Goal: Transaction & Acquisition: Purchase product/service

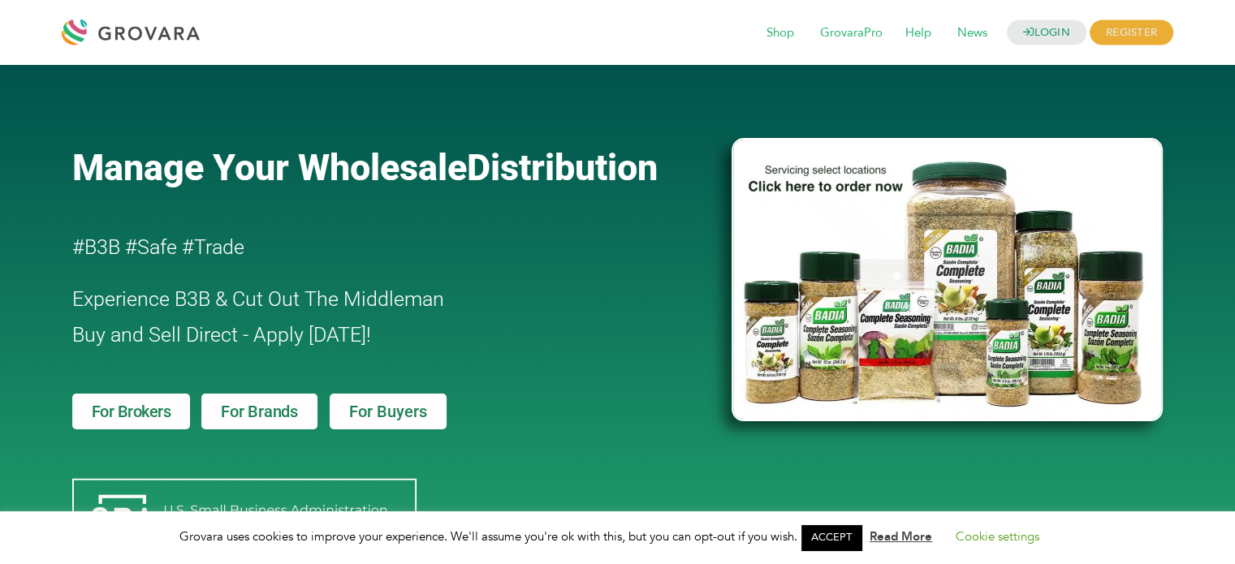
click at [288, 408] on span "For Brands" at bounding box center [259, 411] width 77 height 16
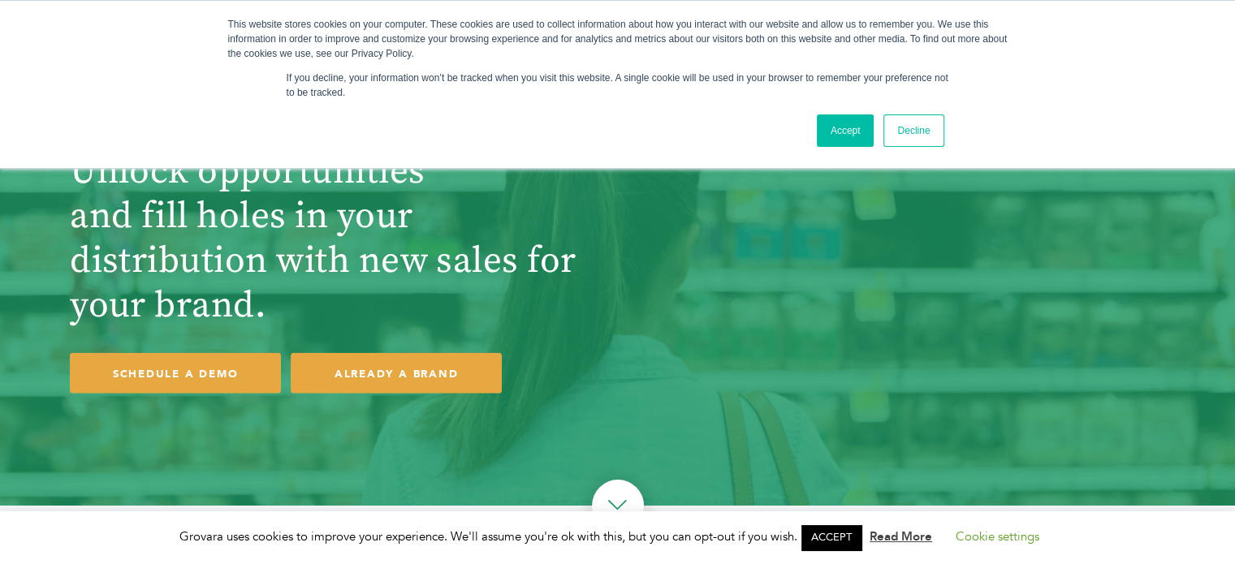
click at [841, 132] on link "Accept" at bounding box center [846, 130] width 58 height 32
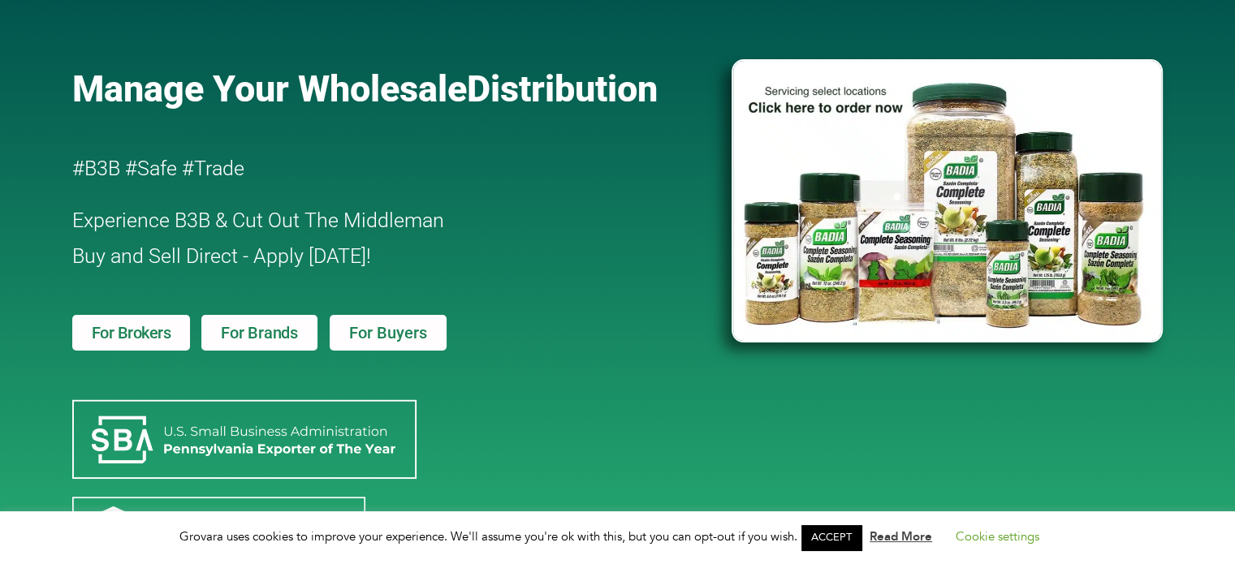
scroll to position [195, 0]
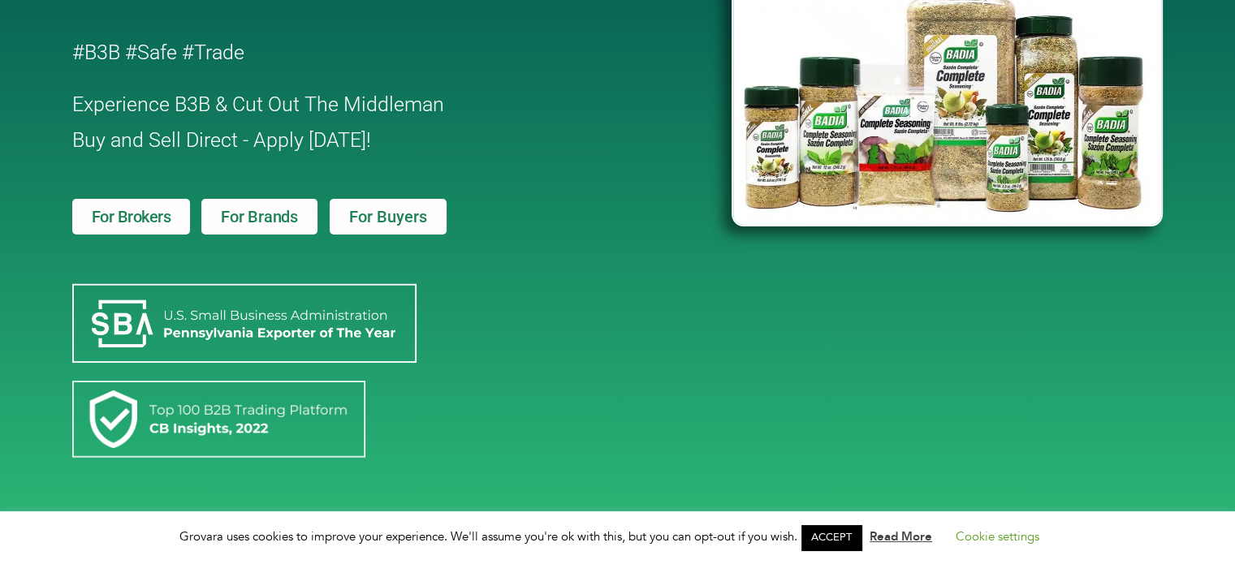
click at [400, 203] on link "For Buyers" at bounding box center [388, 217] width 117 height 36
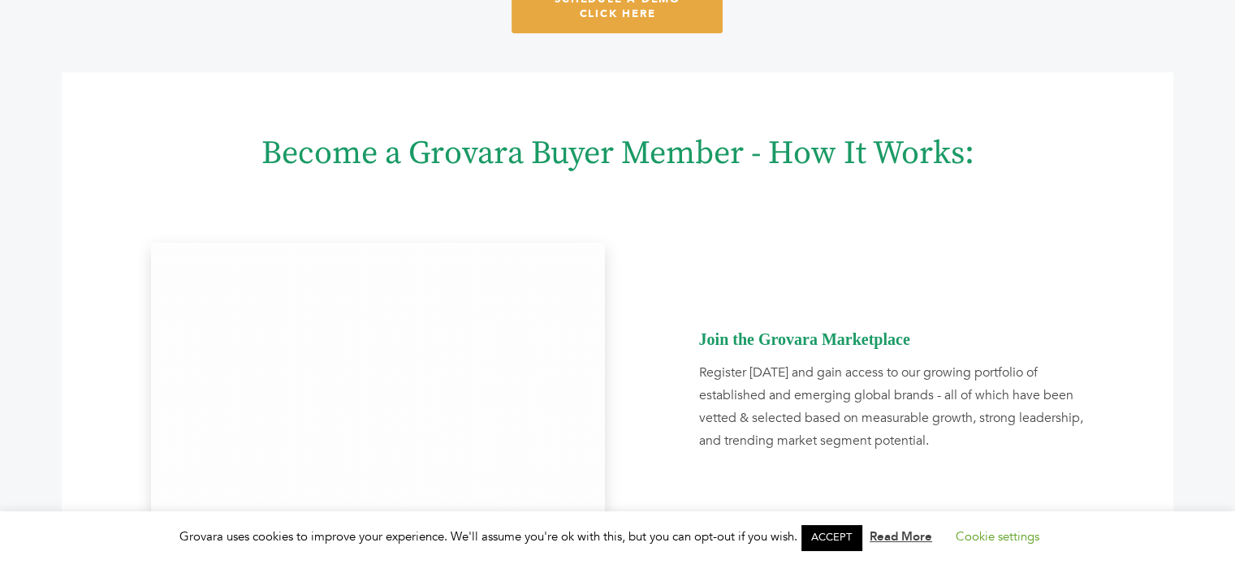
scroll to position [617, 0]
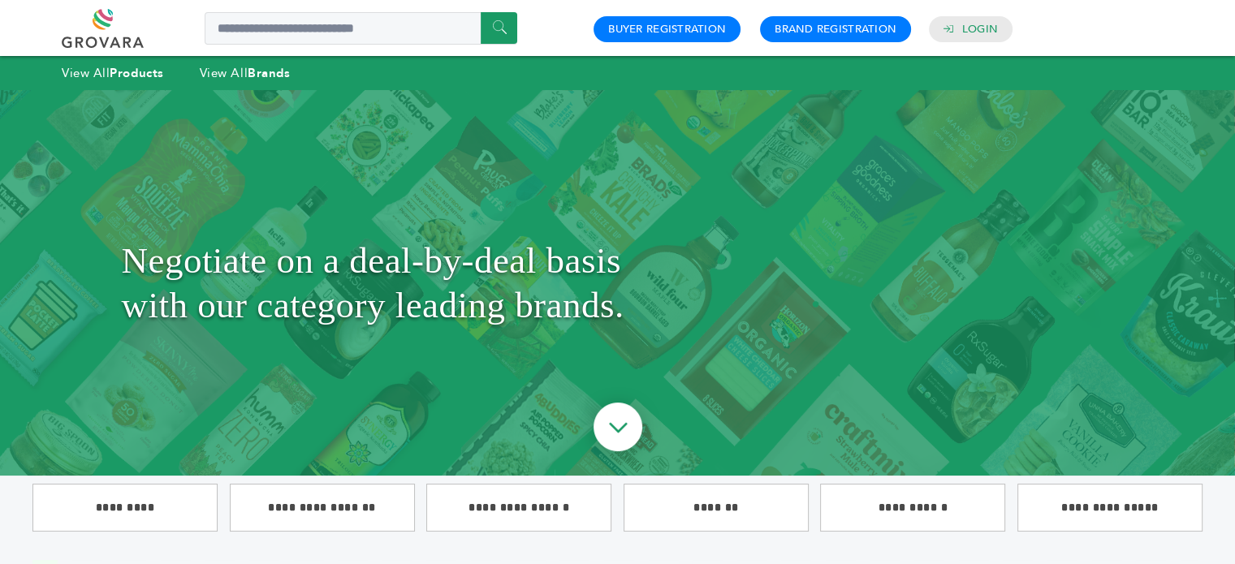
click at [1216, 15] on div "****** 0 0 Buyer Registration Brand Registration Login Menu" at bounding box center [617, 28] width 1235 height 56
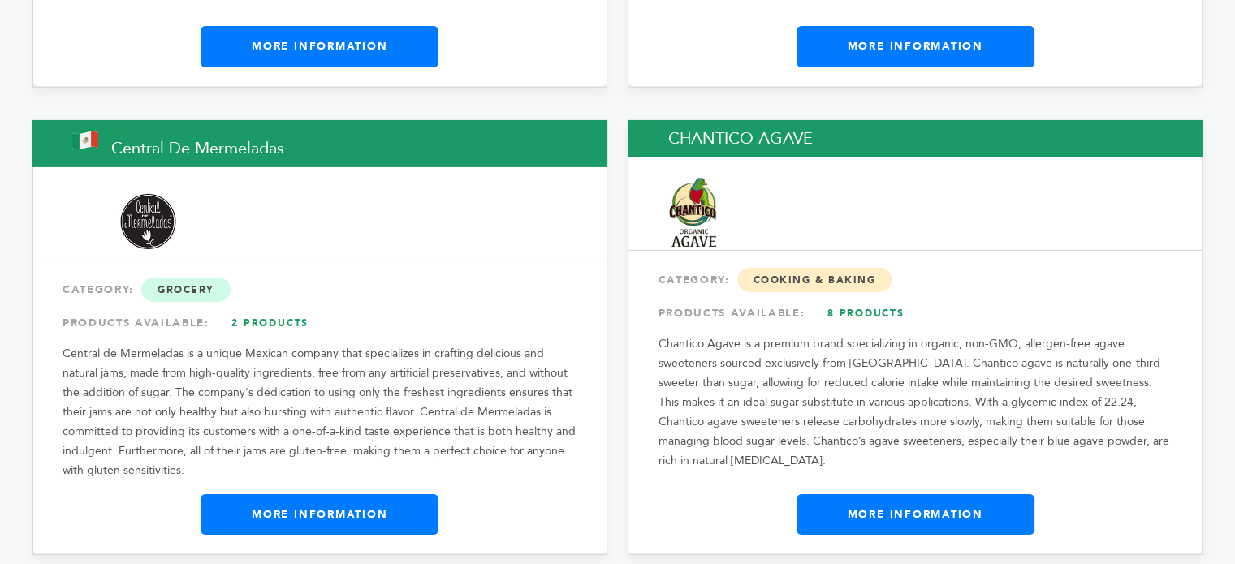
scroll to position [5572, 0]
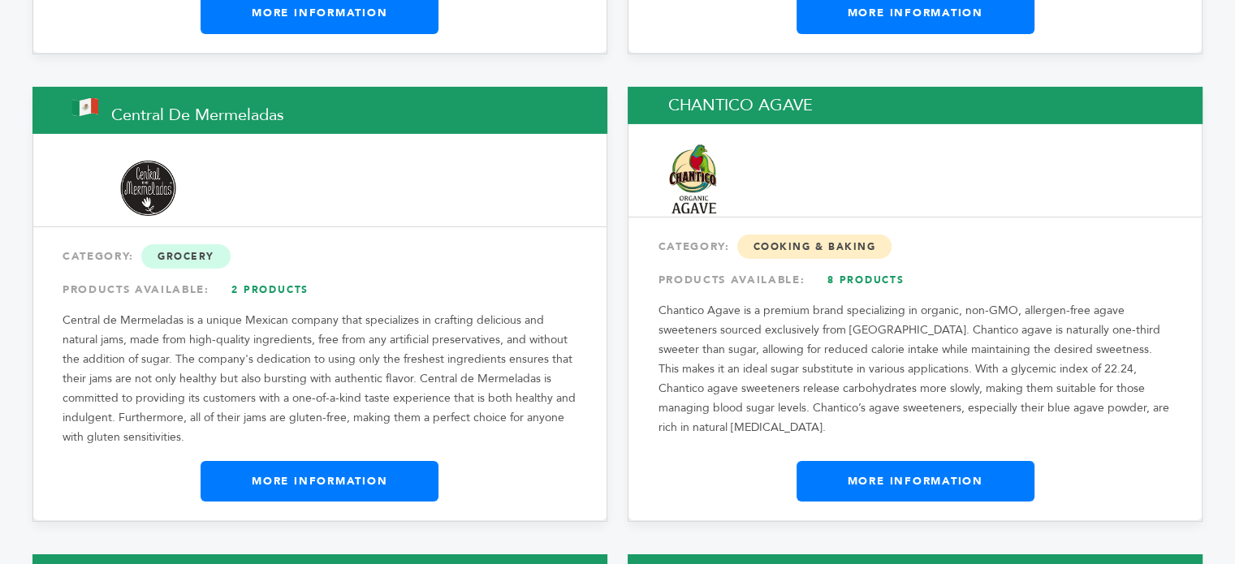
drag, startPoint x: 1246, startPoint y: 24, endPoint x: 1241, endPoint y: 132, distance: 108.1
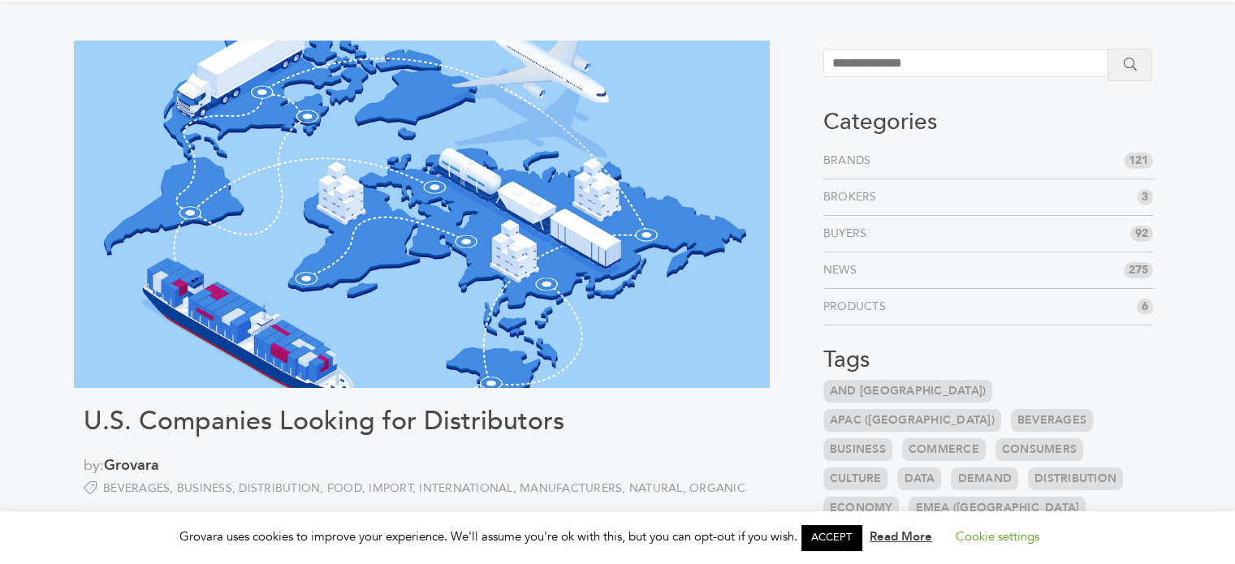
scroll to position [65, 0]
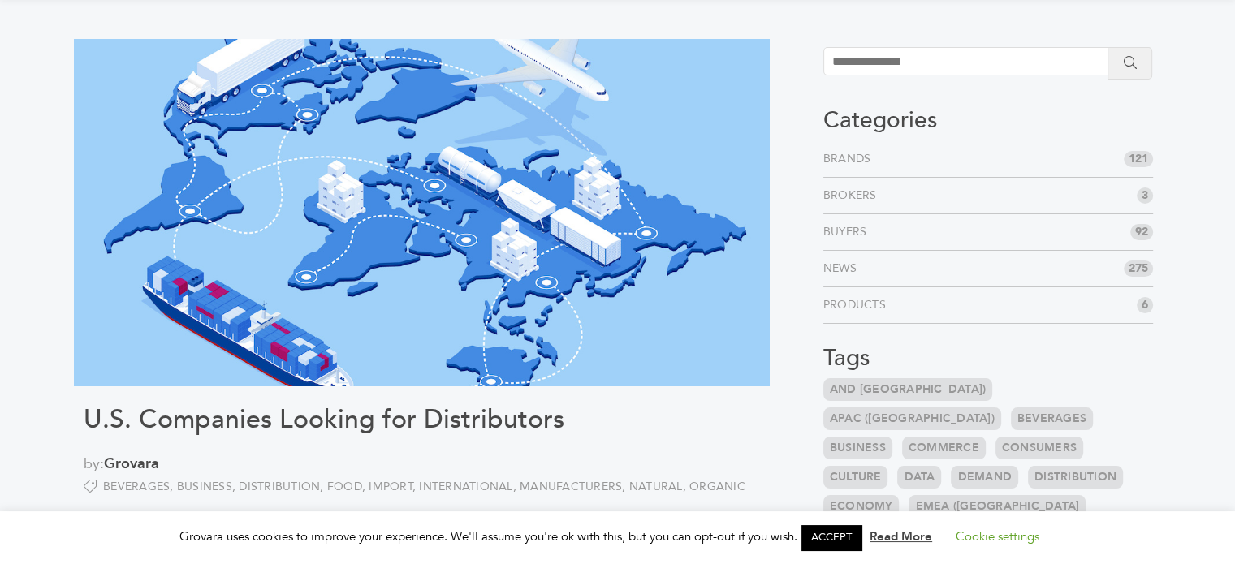
click at [845, 158] on link "Brands" at bounding box center [850, 159] width 54 height 16
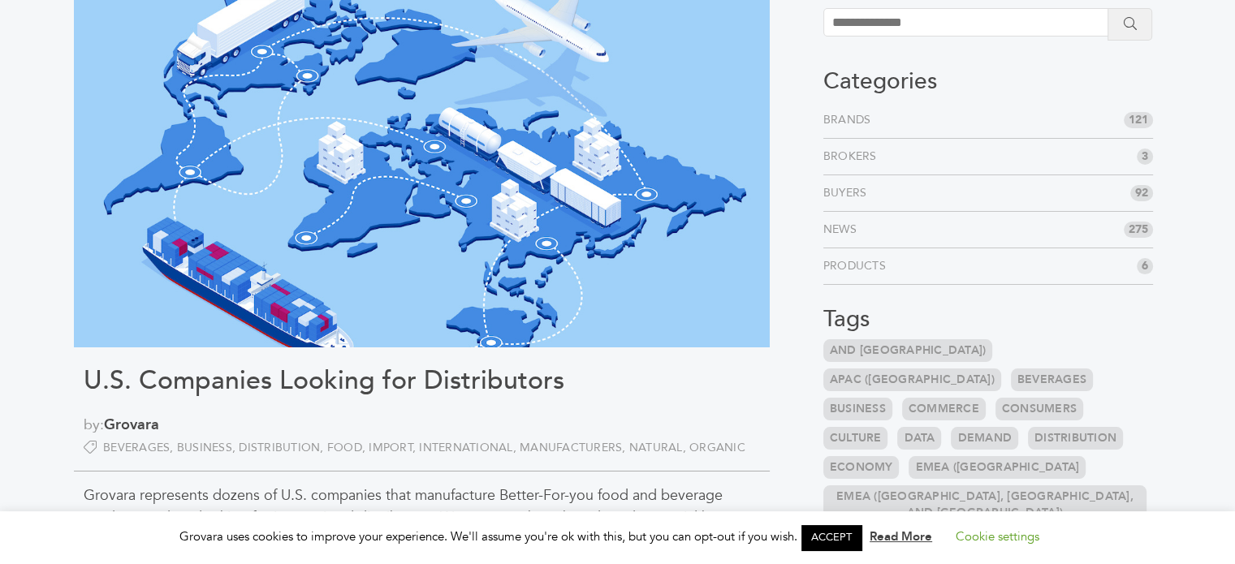
scroll to position [75, 0]
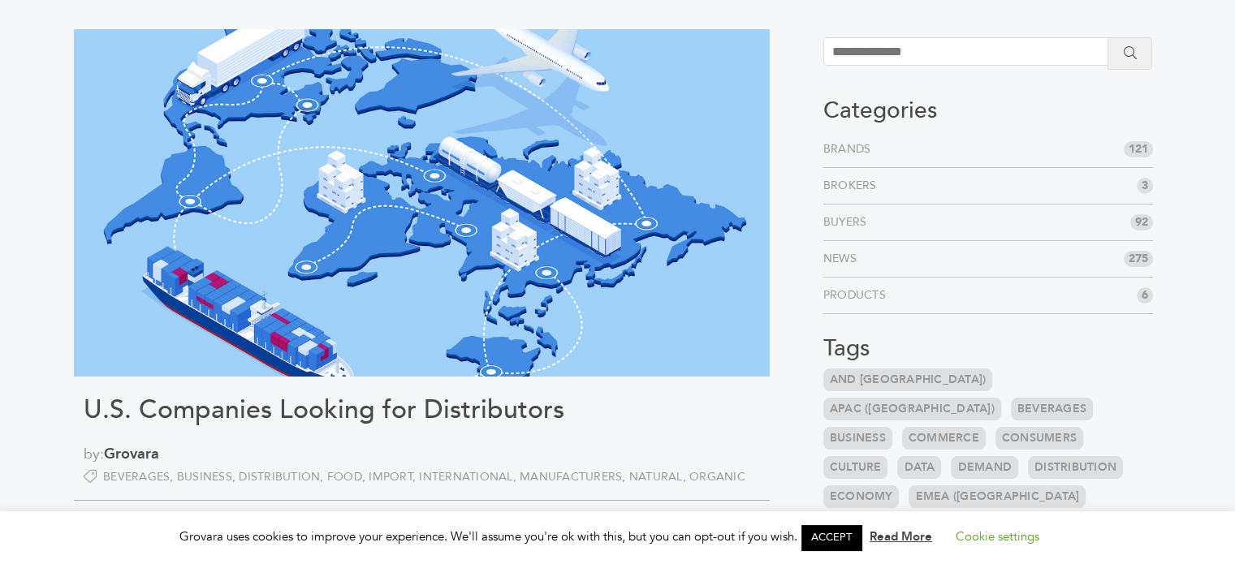
click at [922, 153] on li "Brands 121" at bounding box center [988, 150] width 330 height 37
click at [856, 158] on li "Brands 121" at bounding box center [988, 150] width 330 height 37
click at [848, 145] on link "Brands" at bounding box center [850, 149] width 54 height 16
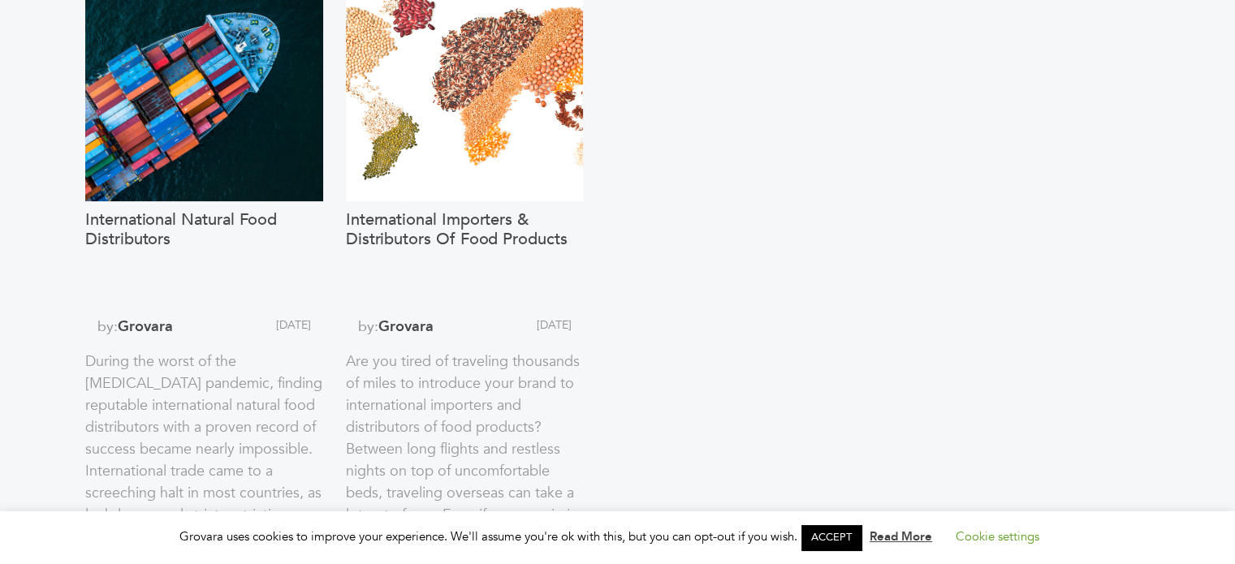
scroll to position [1689, 0]
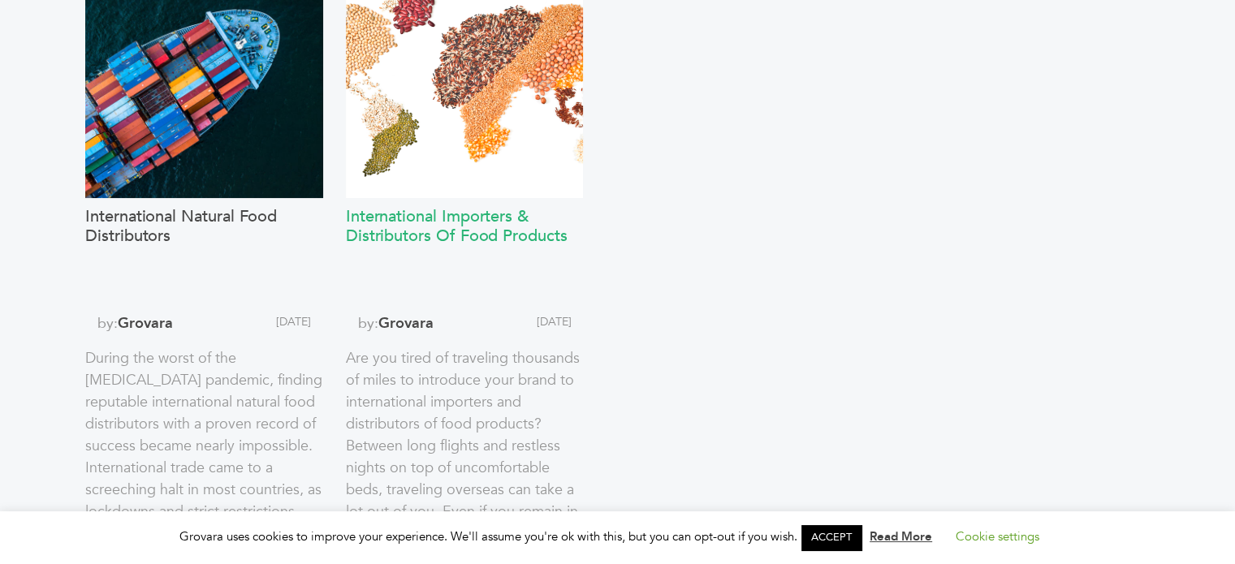
click at [474, 225] on h3 "International Importers & Distributors of Food Products" at bounding box center [465, 255] width 238 height 97
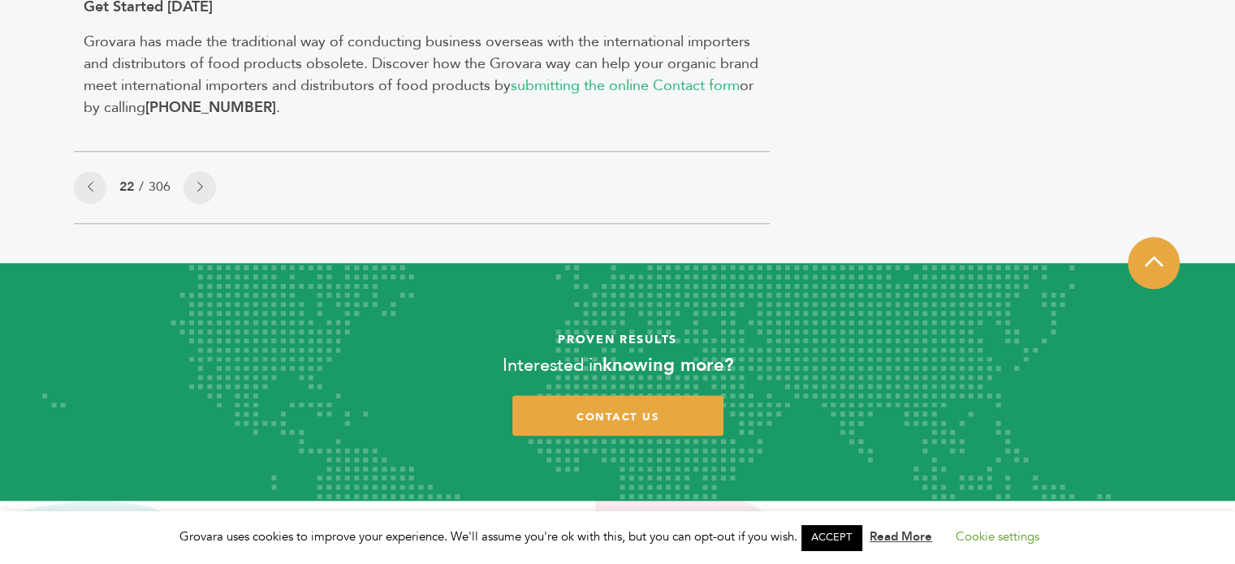
scroll to position [1754, 0]
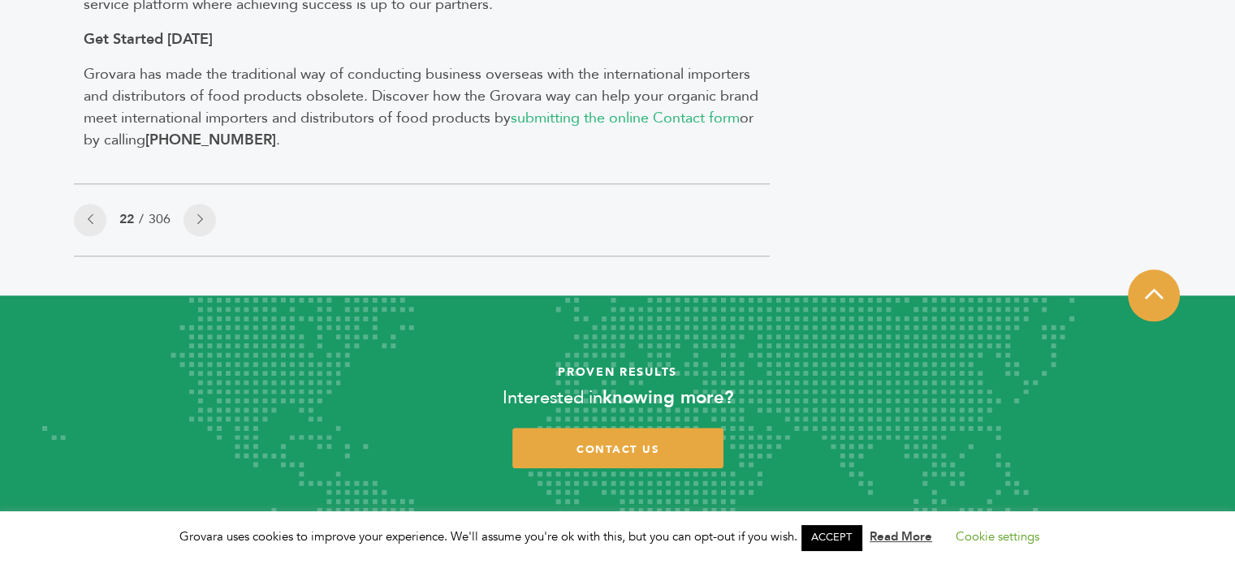
click at [491, 225] on article "22 / 306" at bounding box center [422, 219] width 696 height 73
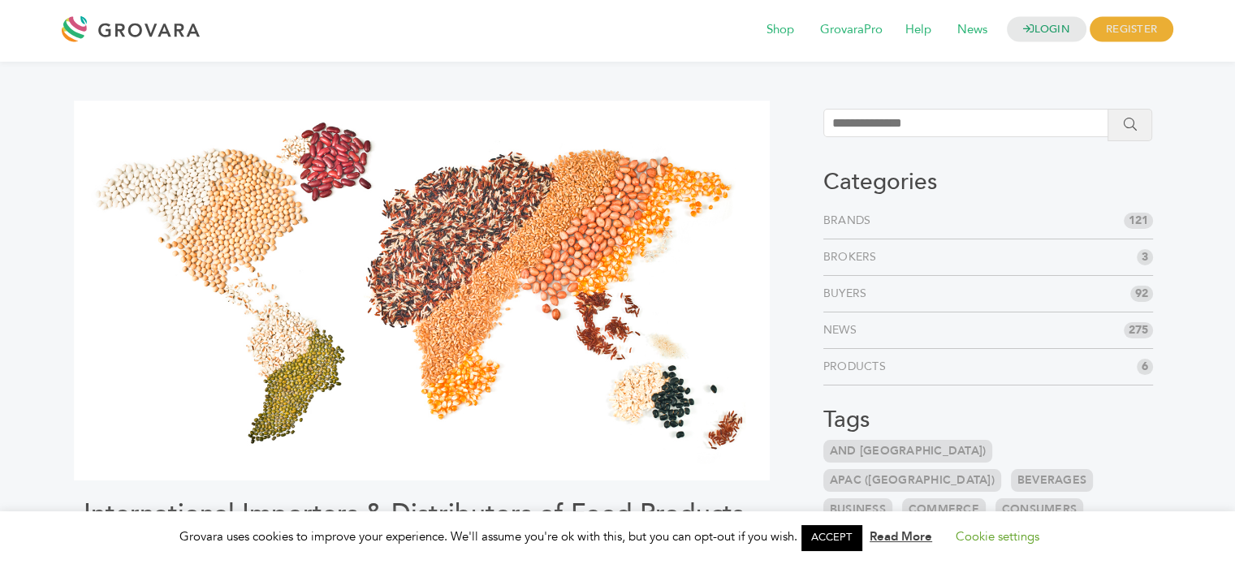
scroll to position [0, 0]
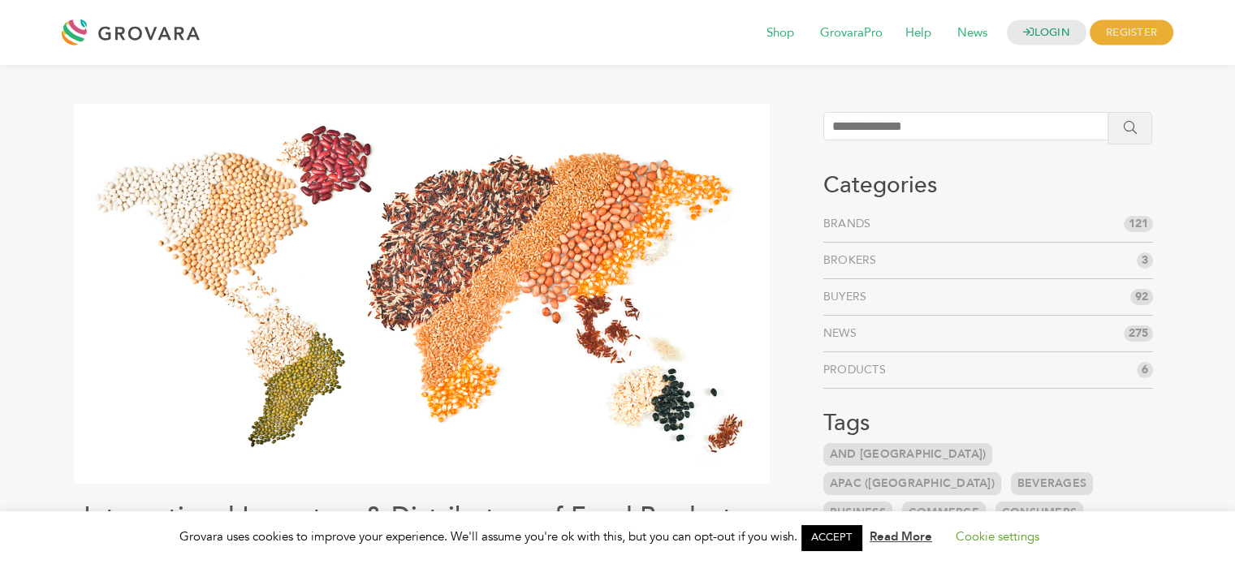
click at [491, 225] on img at bounding box center [422, 294] width 696 height 380
click at [770, 33] on span "Shop" at bounding box center [780, 33] width 50 height 31
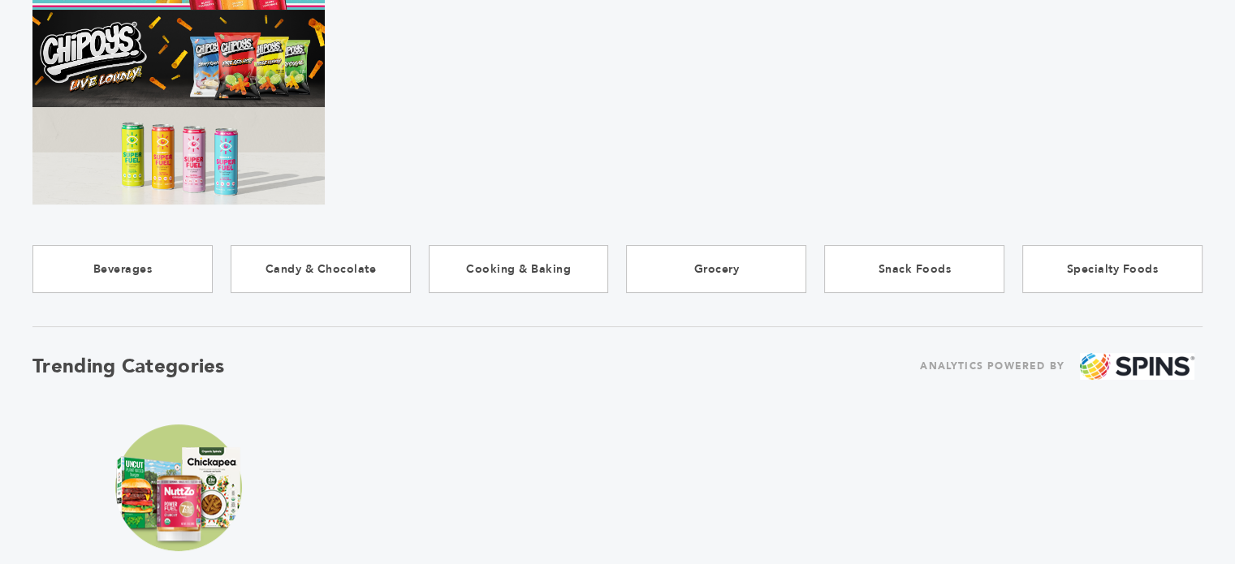
scroll to position [292, 0]
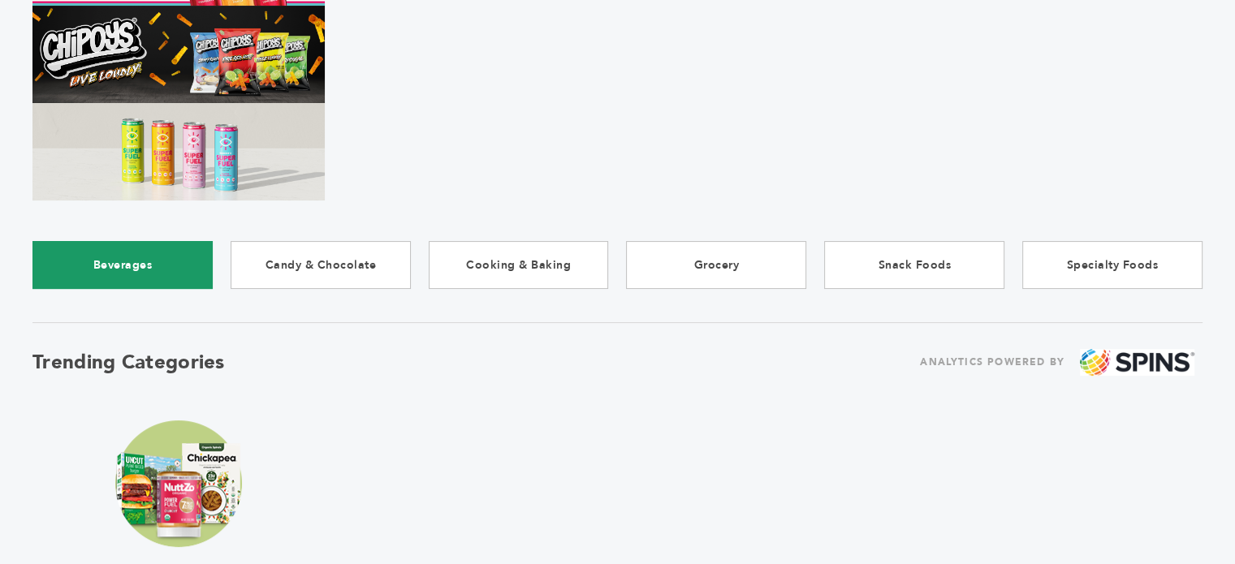
click at [135, 269] on link "Beverages" at bounding box center [122, 265] width 180 height 48
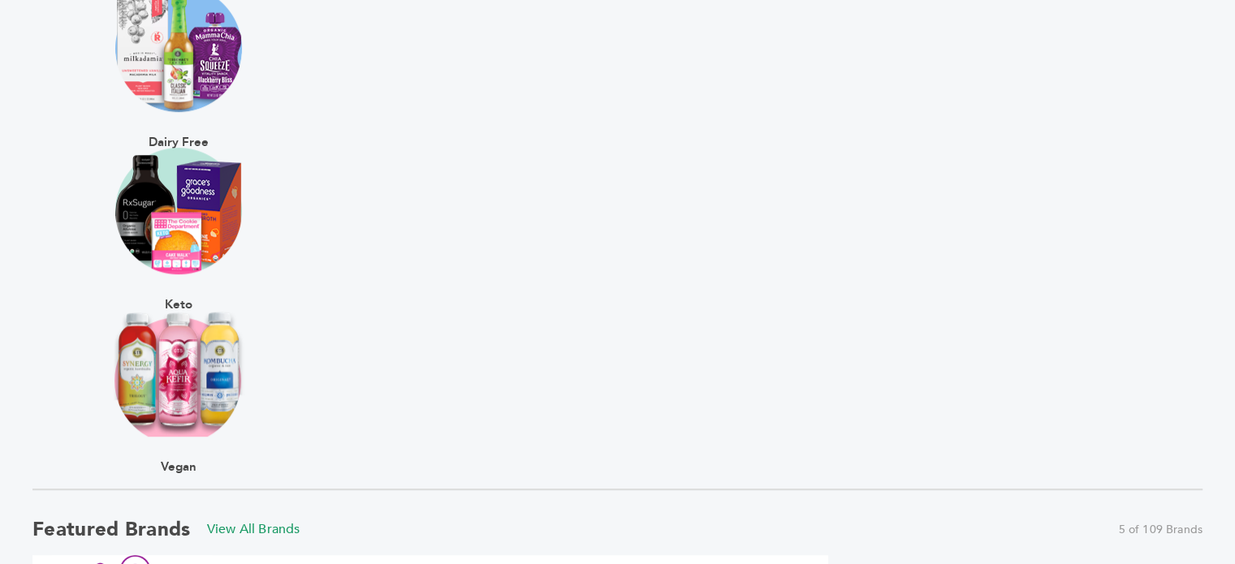
scroll to position [909, 0]
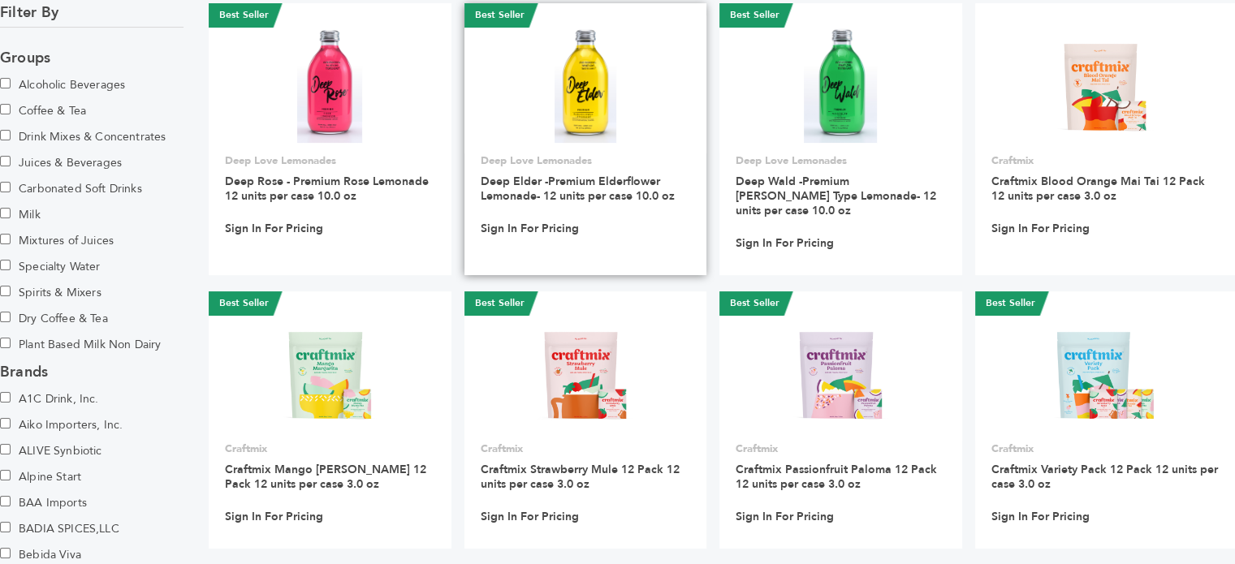
scroll to position [195, 0]
click at [543, 196] on link "Deep Elder -Premium Elderflower Lemonade- 12 units per case 10.0 oz" at bounding box center [578, 189] width 194 height 30
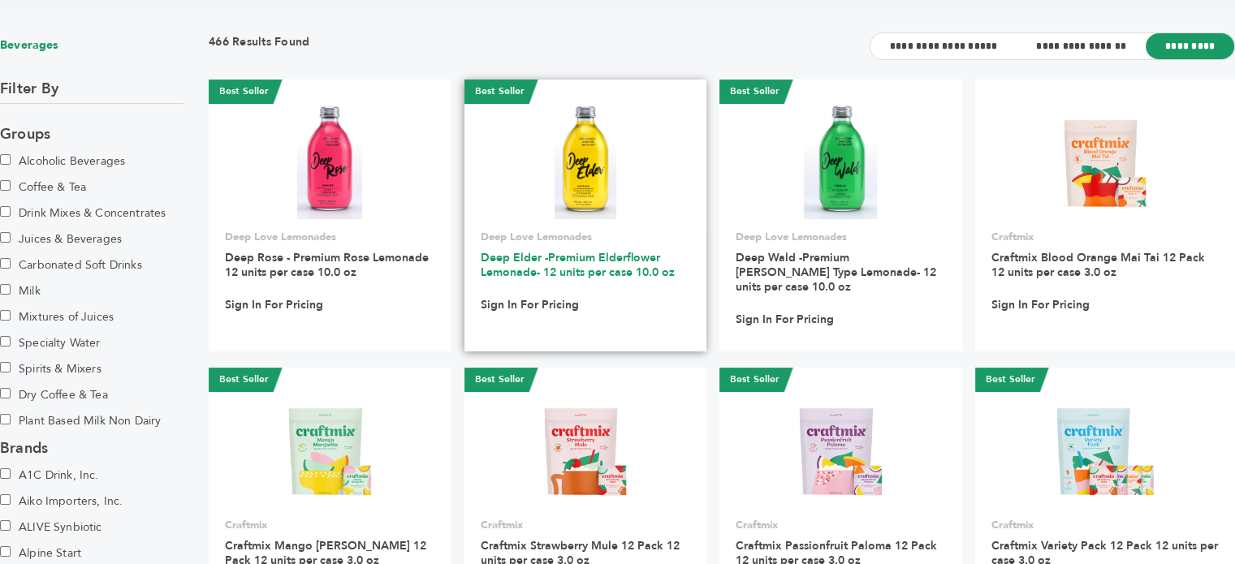
scroll to position [0, 0]
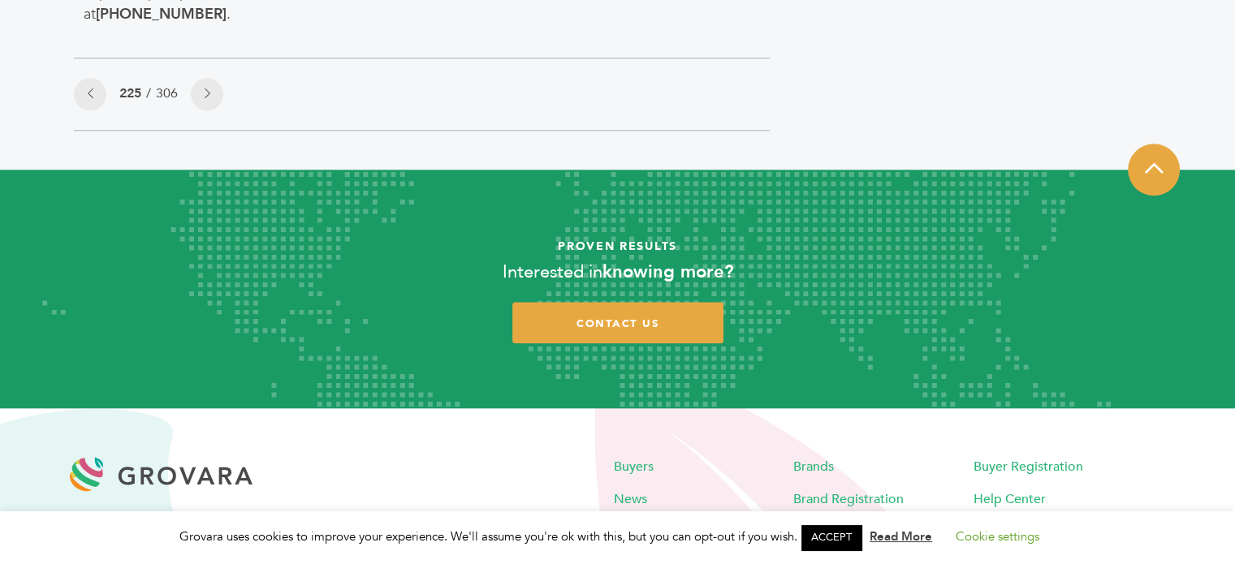
scroll to position [1763, 0]
